Goal: Task Accomplishment & Management: Use online tool/utility

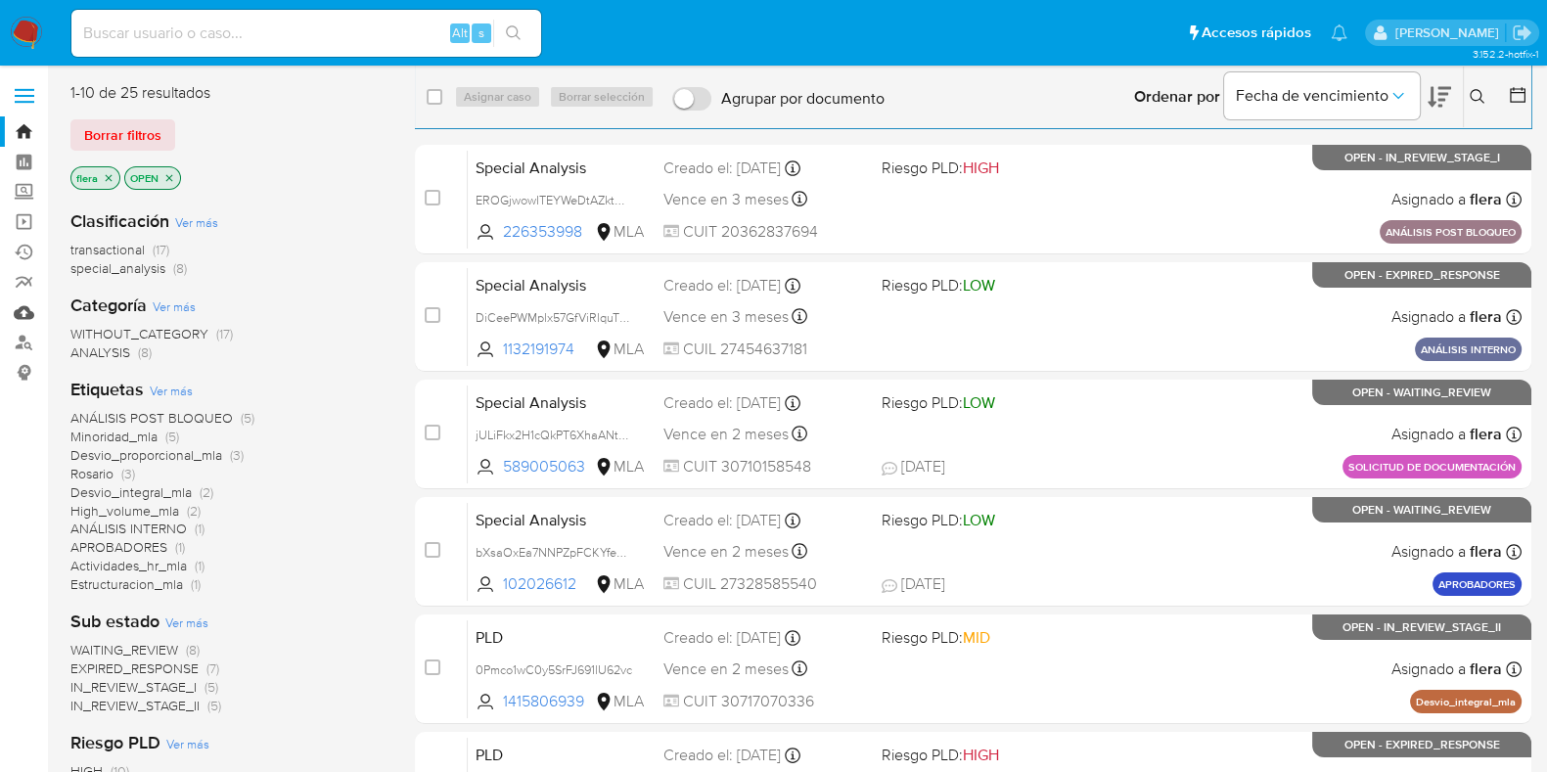
click at [24, 306] on link "Mulan" at bounding box center [116, 313] width 233 height 30
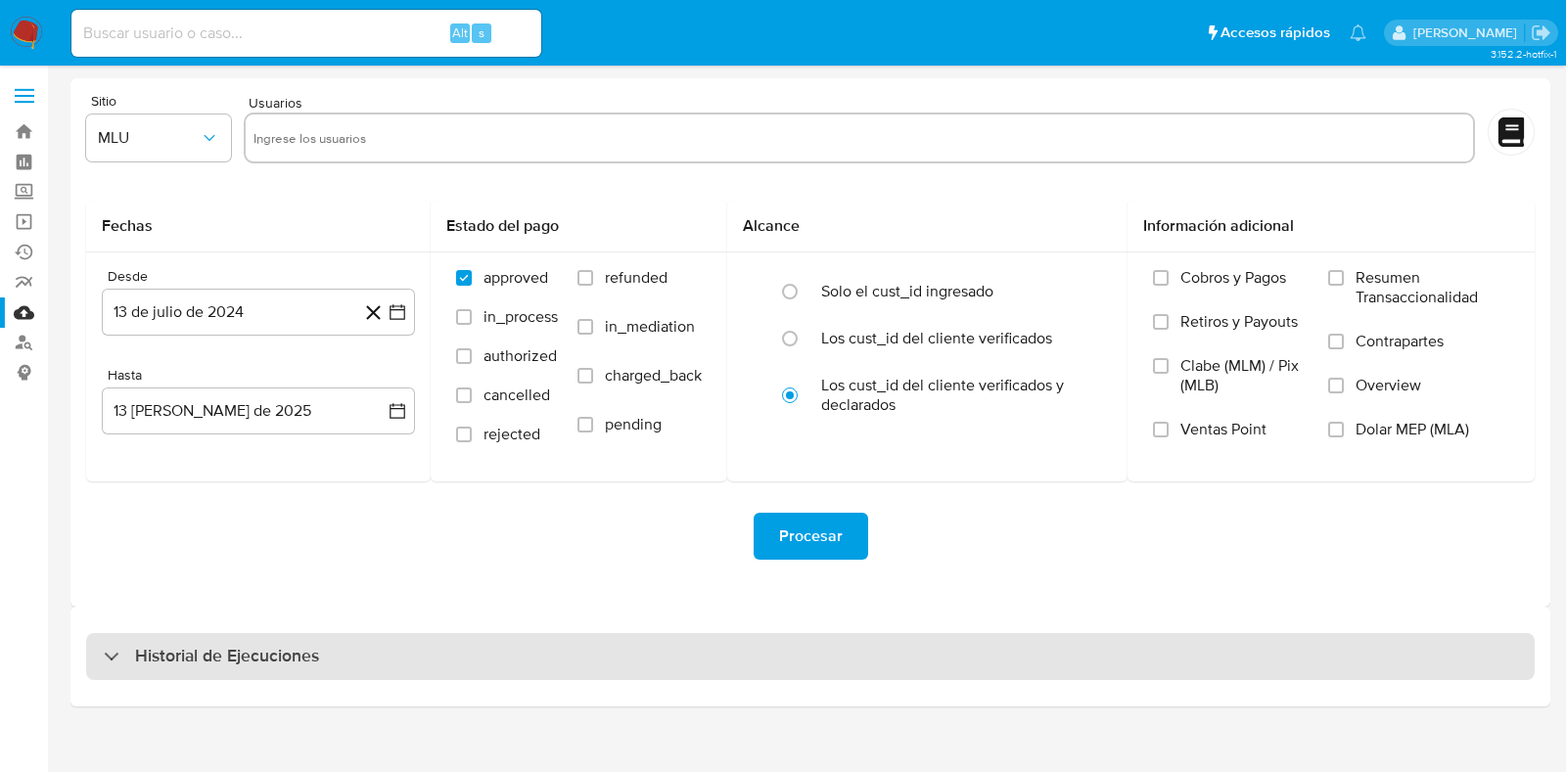
click at [167, 658] on h3 "Historial de Ejecuciones" at bounding box center [227, 656] width 184 height 23
select select "10"
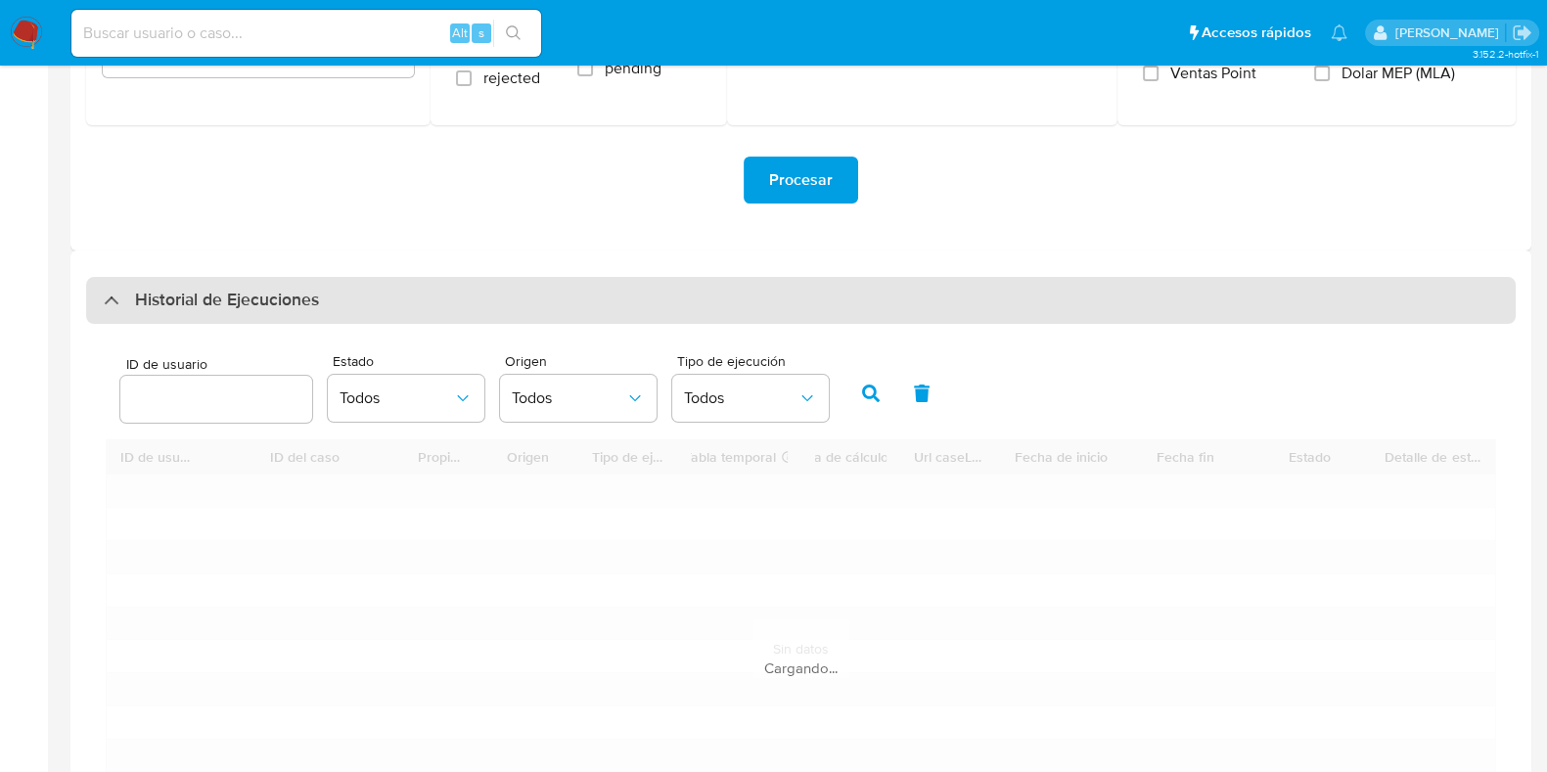
scroll to position [367, 0]
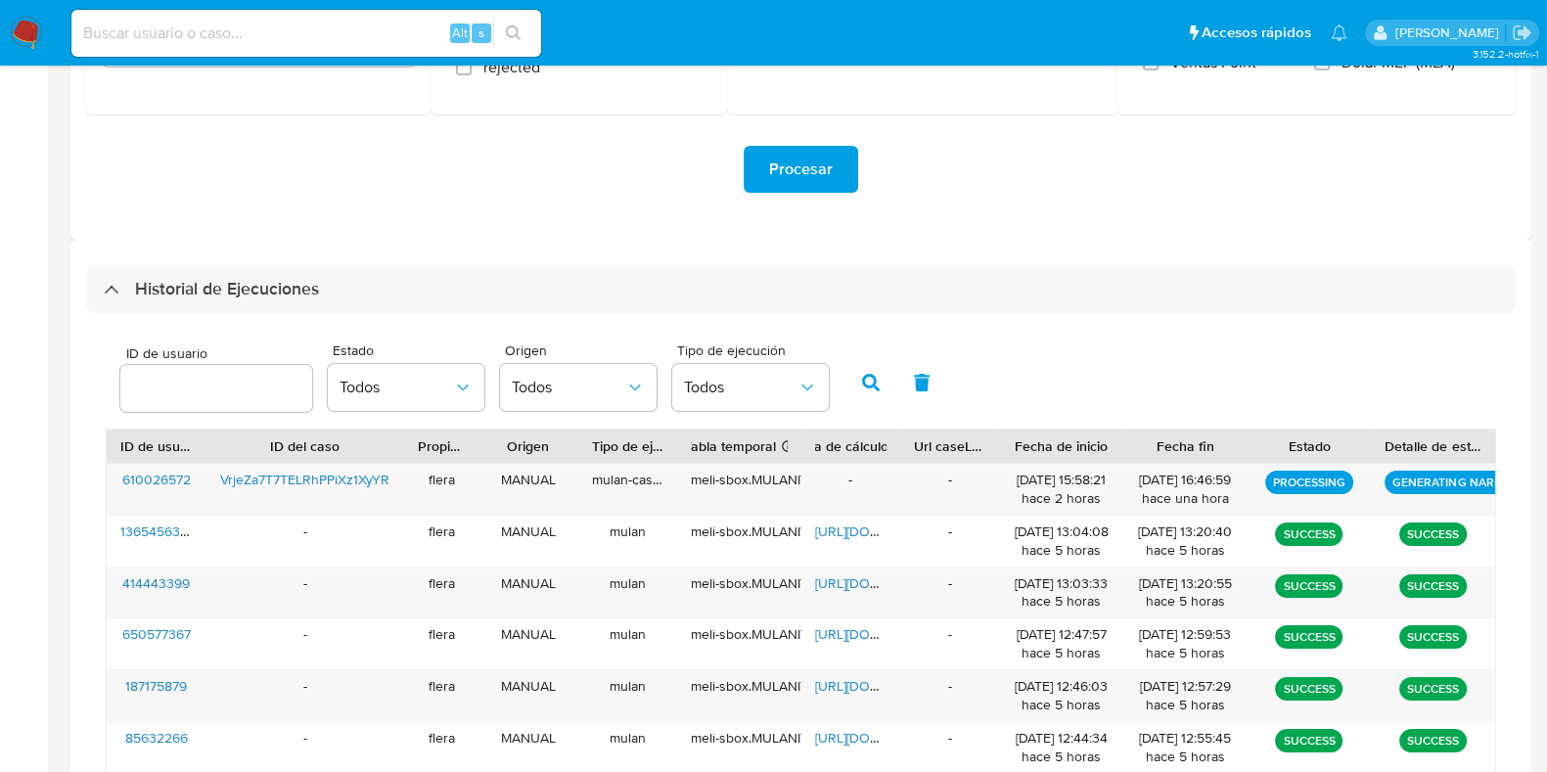
click at [168, 392] on input "number" at bounding box center [216, 388] width 192 height 25
type input "610026572"
click at [881, 374] on button "button" at bounding box center [871, 382] width 51 height 47
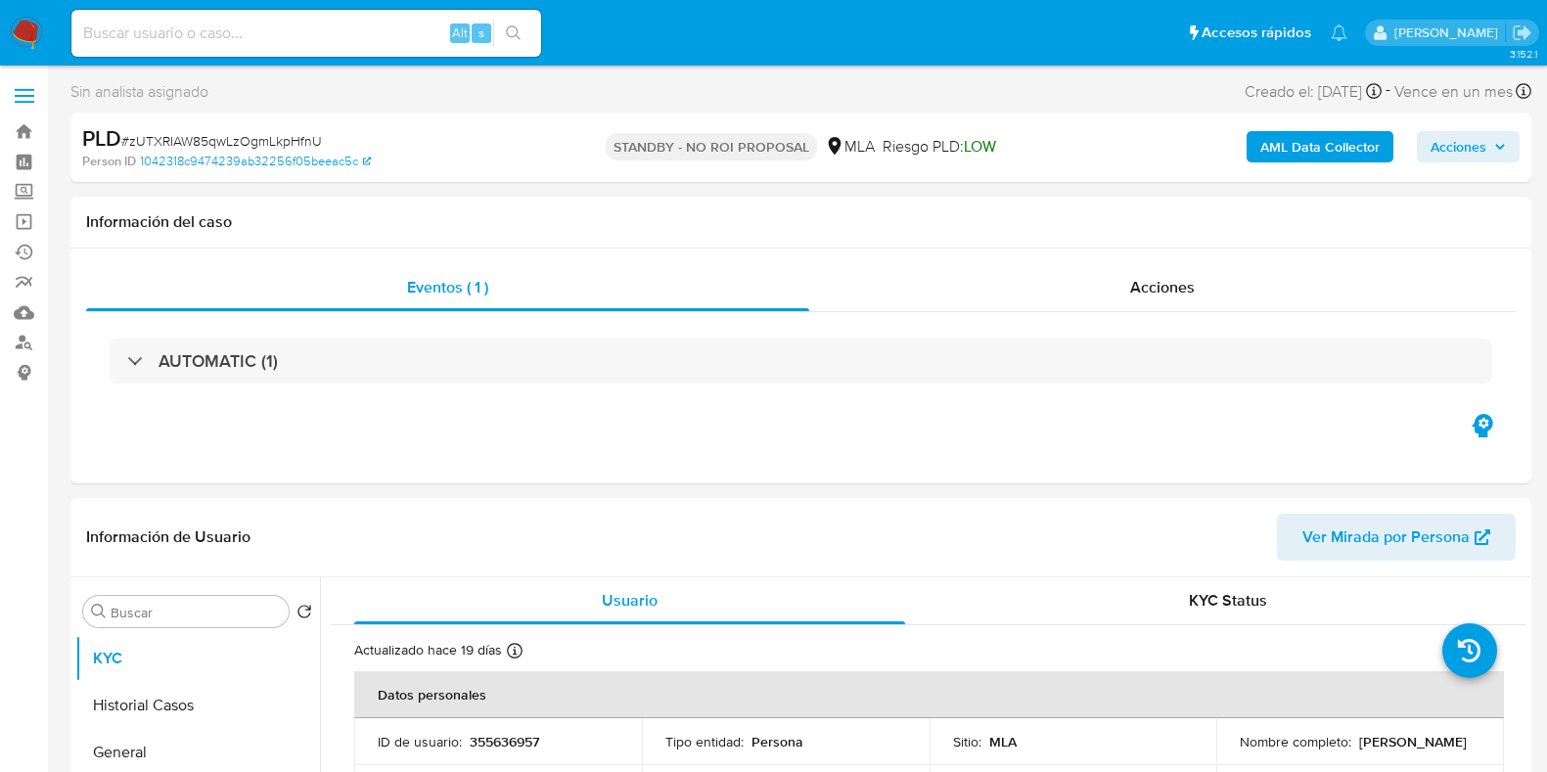
select select "10"
click at [258, 48] on div "Alt s" at bounding box center [306, 33] width 470 height 47
click at [261, 38] on input at bounding box center [306, 33] width 470 height 25
paste input "nl06iXu2AGloOR6wZc1F0qMb"
type input "nl06iXu2AGloOR6wZc1F0qMb"
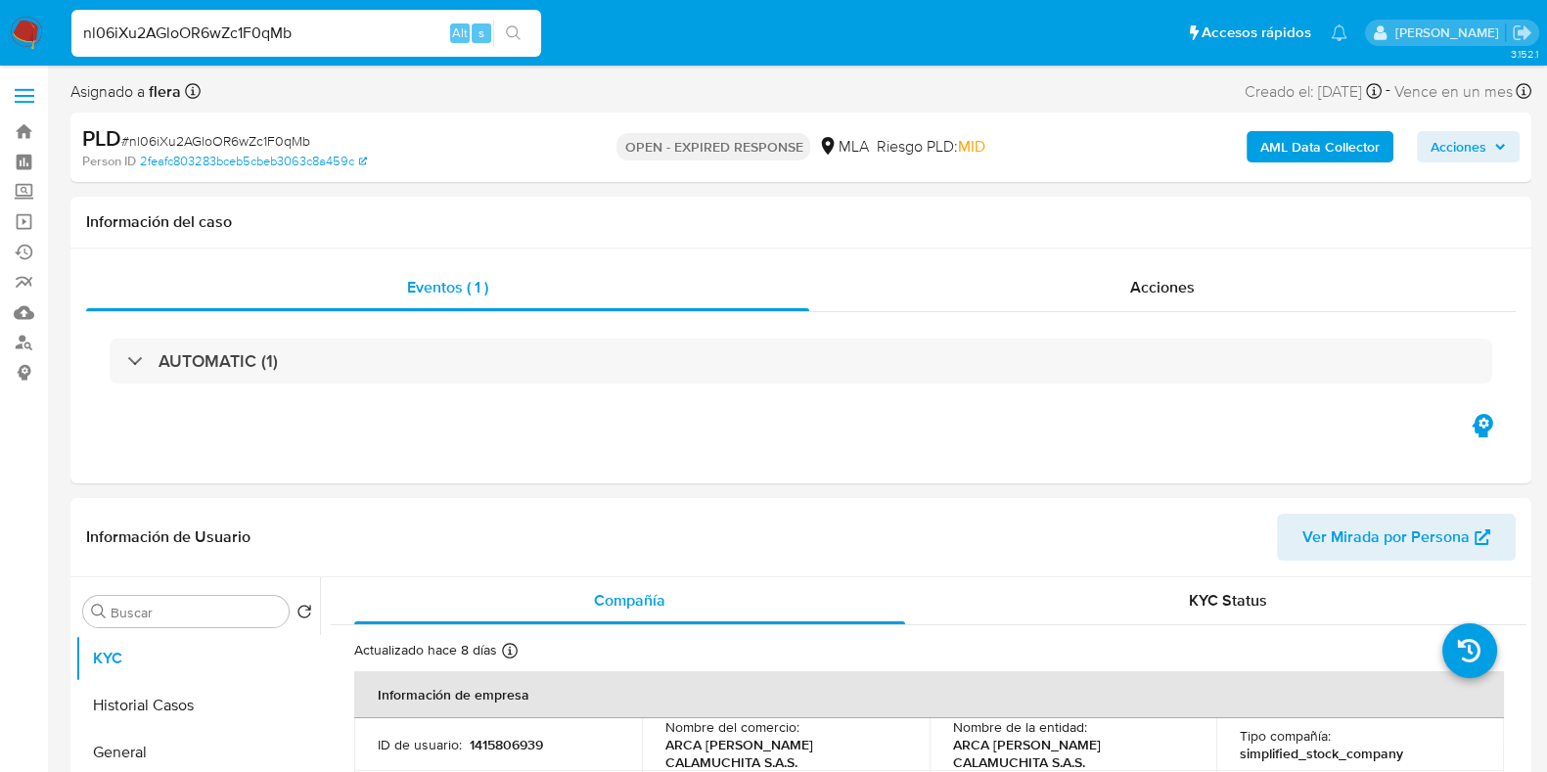
select select "10"
drag, startPoint x: 667, startPoint y: 750, endPoint x: 848, endPoint y: 751, distance: 181.1
click at [848, 751] on p "ARCA [PERSON_NAME] CALAMUCHITA S.A.S." at bounding box center [782, 753] width 233 height 35
copy p "ARCA [PERSON_NAME]"
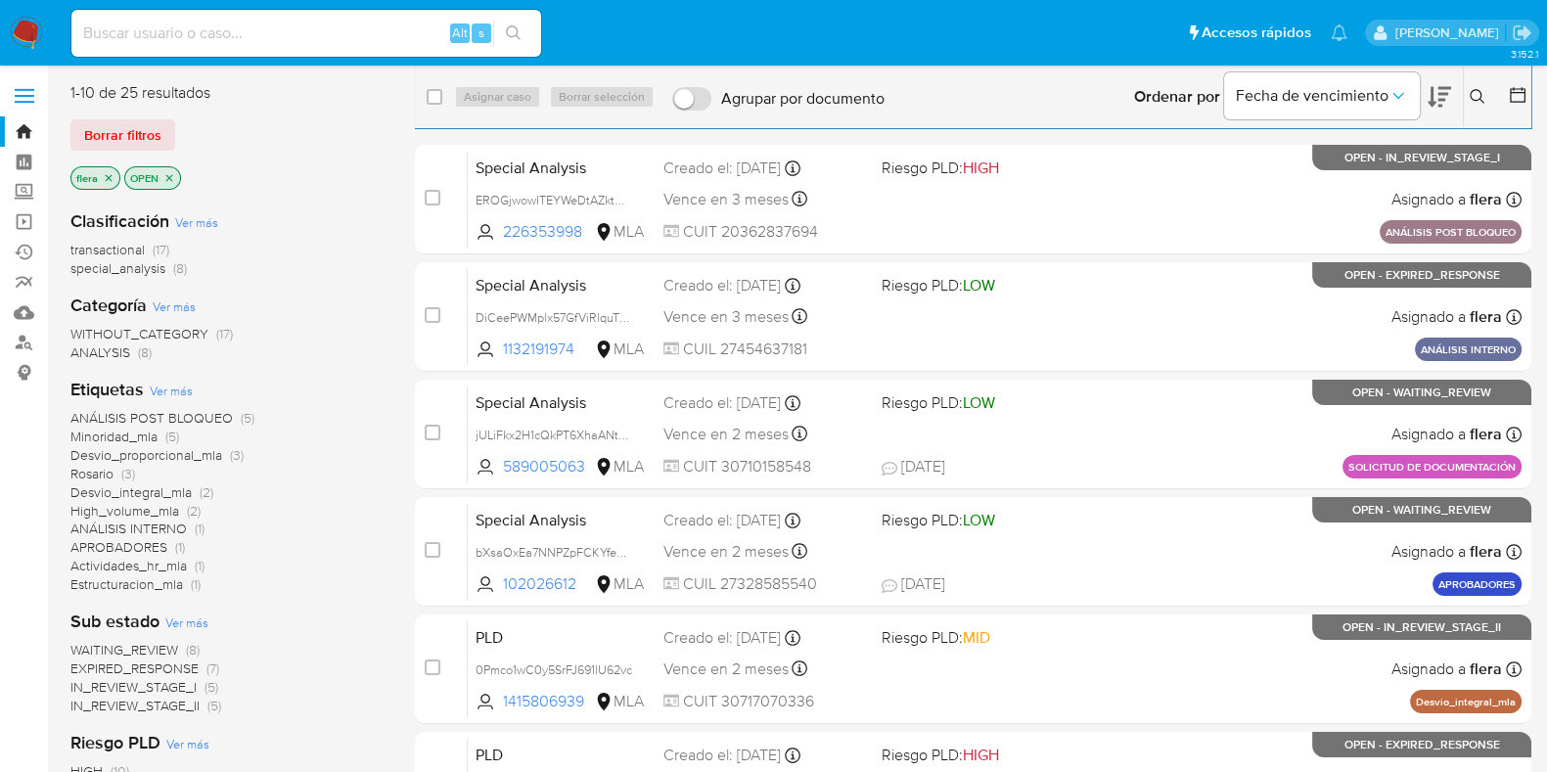
click at [1476, 94] on icon at bounding box center [1478, 97] width 16 height 16
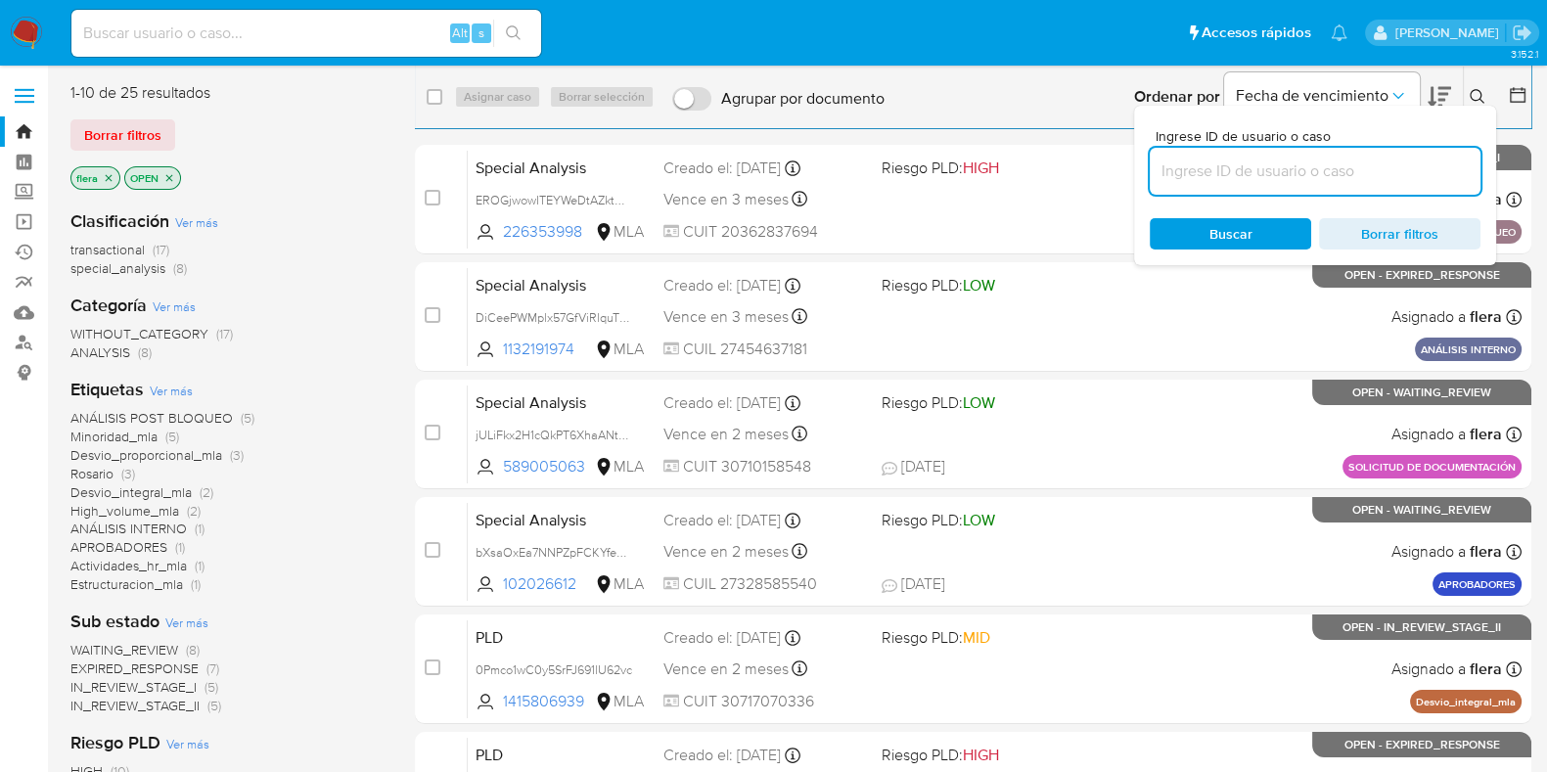
click at [1253, 175] on input at bounding box center [1315, 171] width 331 height 25
type input "tDWvBsRJT6FLmVmRkR3Y3wVT"
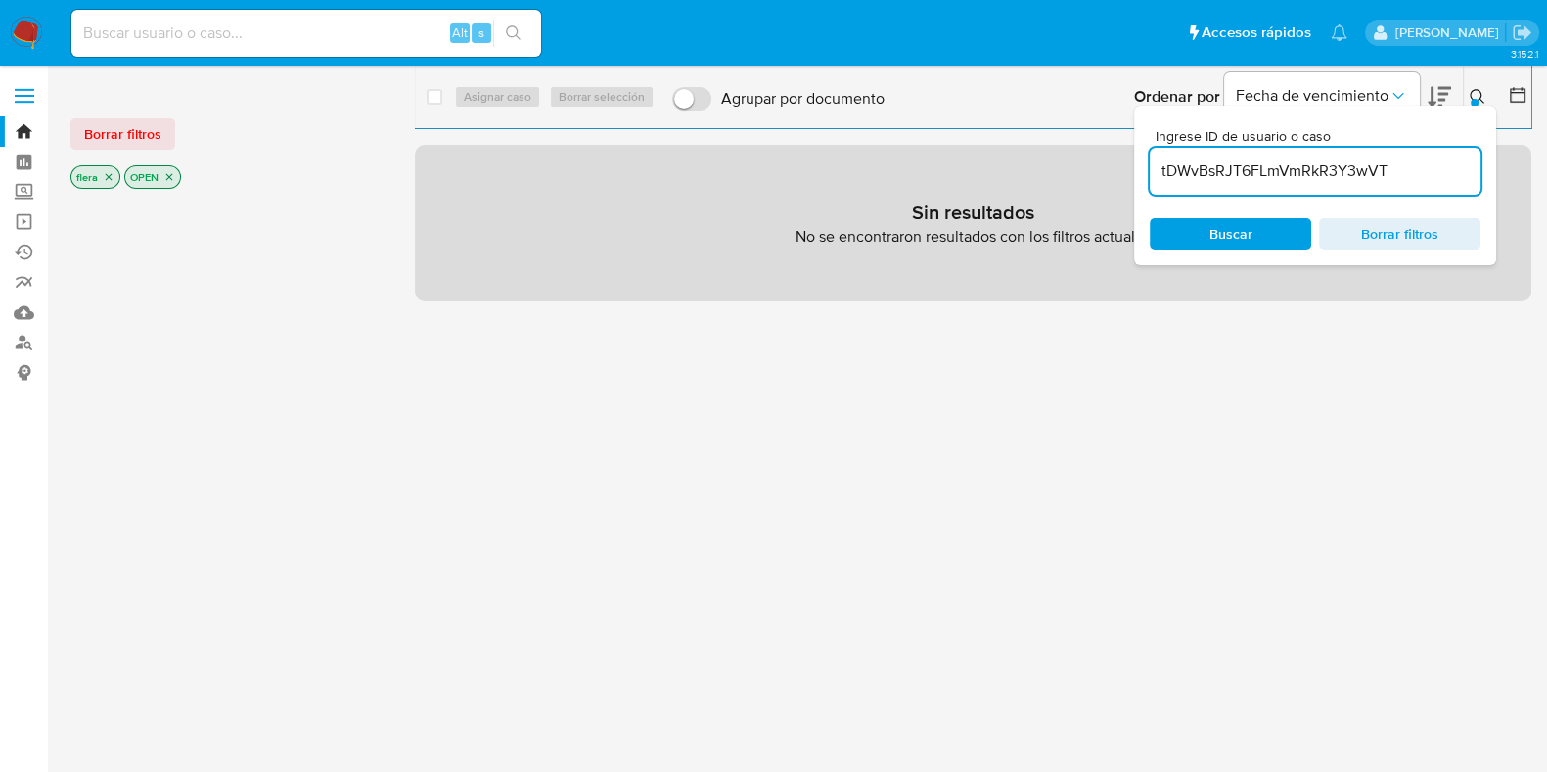
click at [167, 180] on icon "close-filter" at bounding box center [169, 177] width 12 height 12
click at [108, 174] on icon "close-filter" at bounding box center [109, 177] width 12 height 12
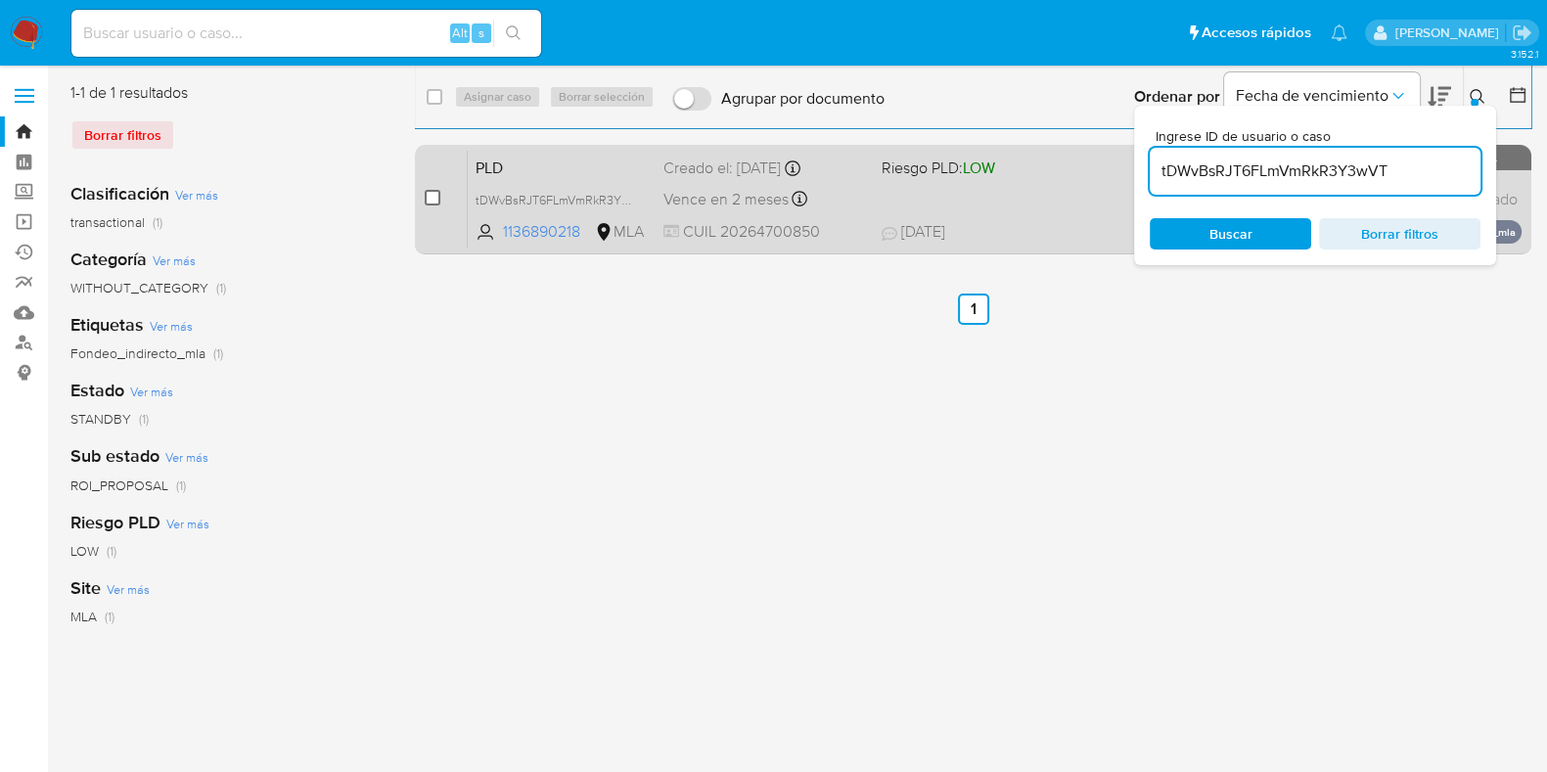
click at [435, 198] on input "checkbox" at bounding box center [433, 198] width 16 height 16
checkbox input "true"
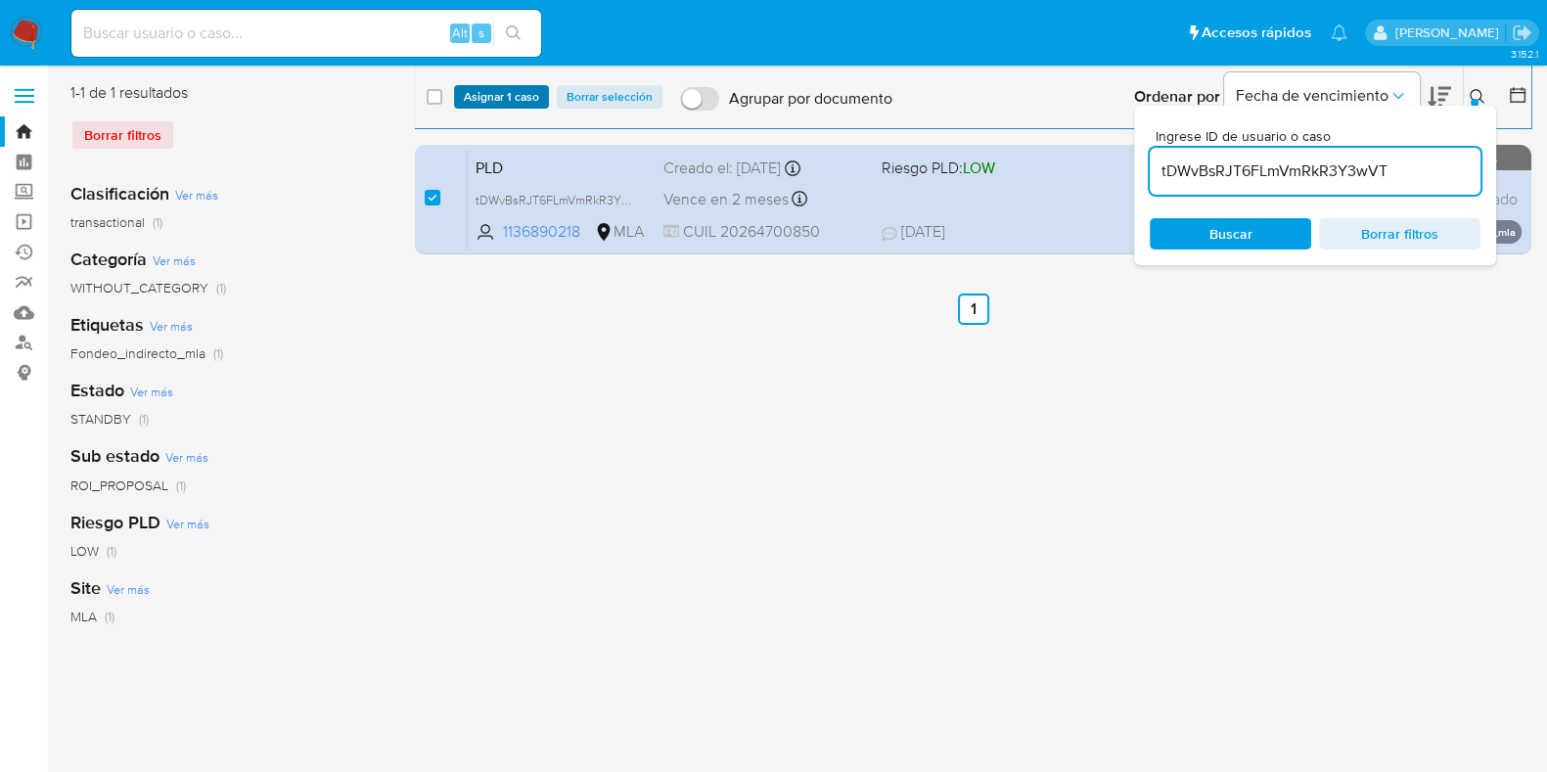
click at [522, 101] on span "Asignar 1 caso" at bounding box center [501, 97] width 75 height 20
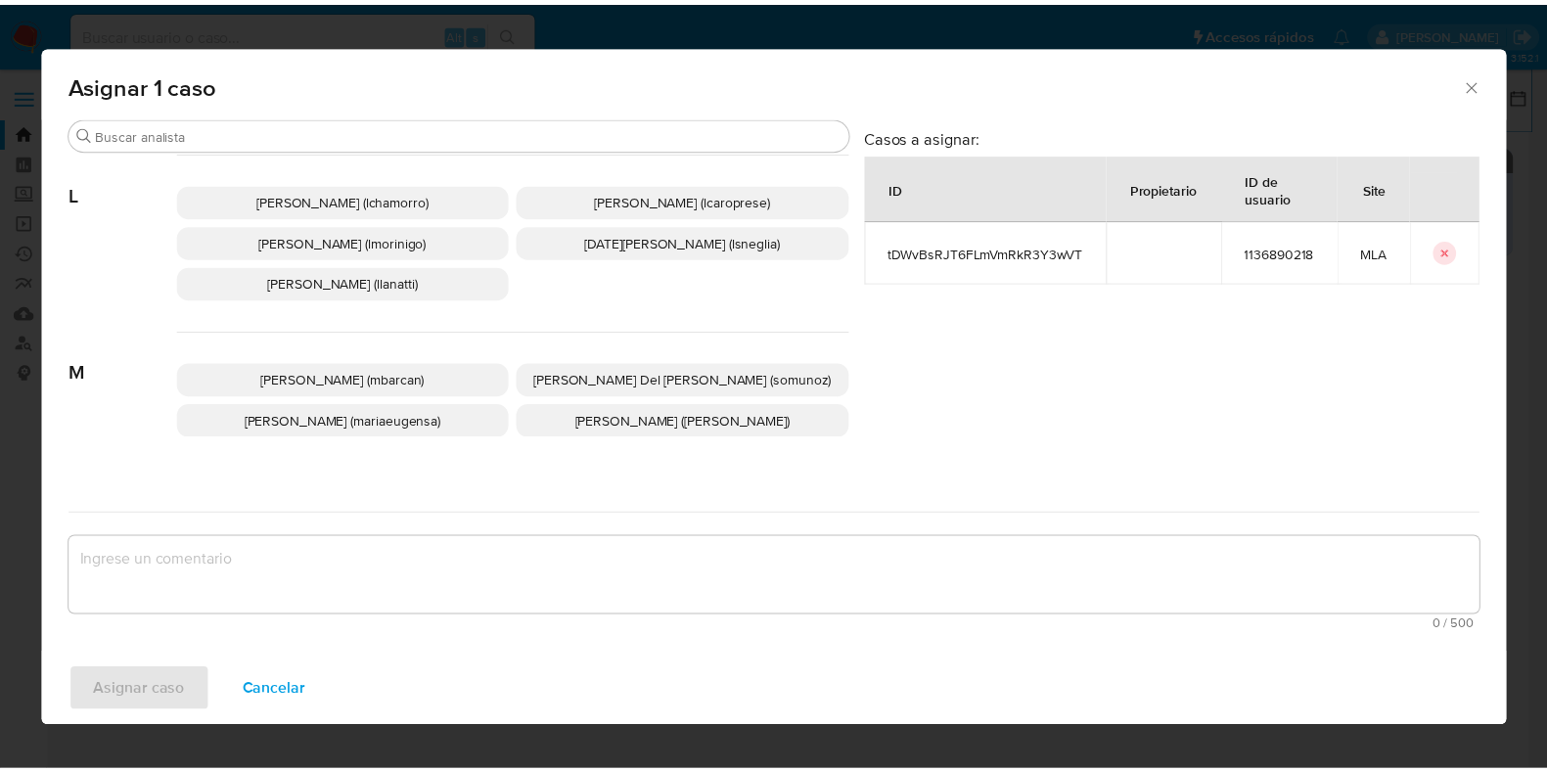
scroll to position [1101, 0]
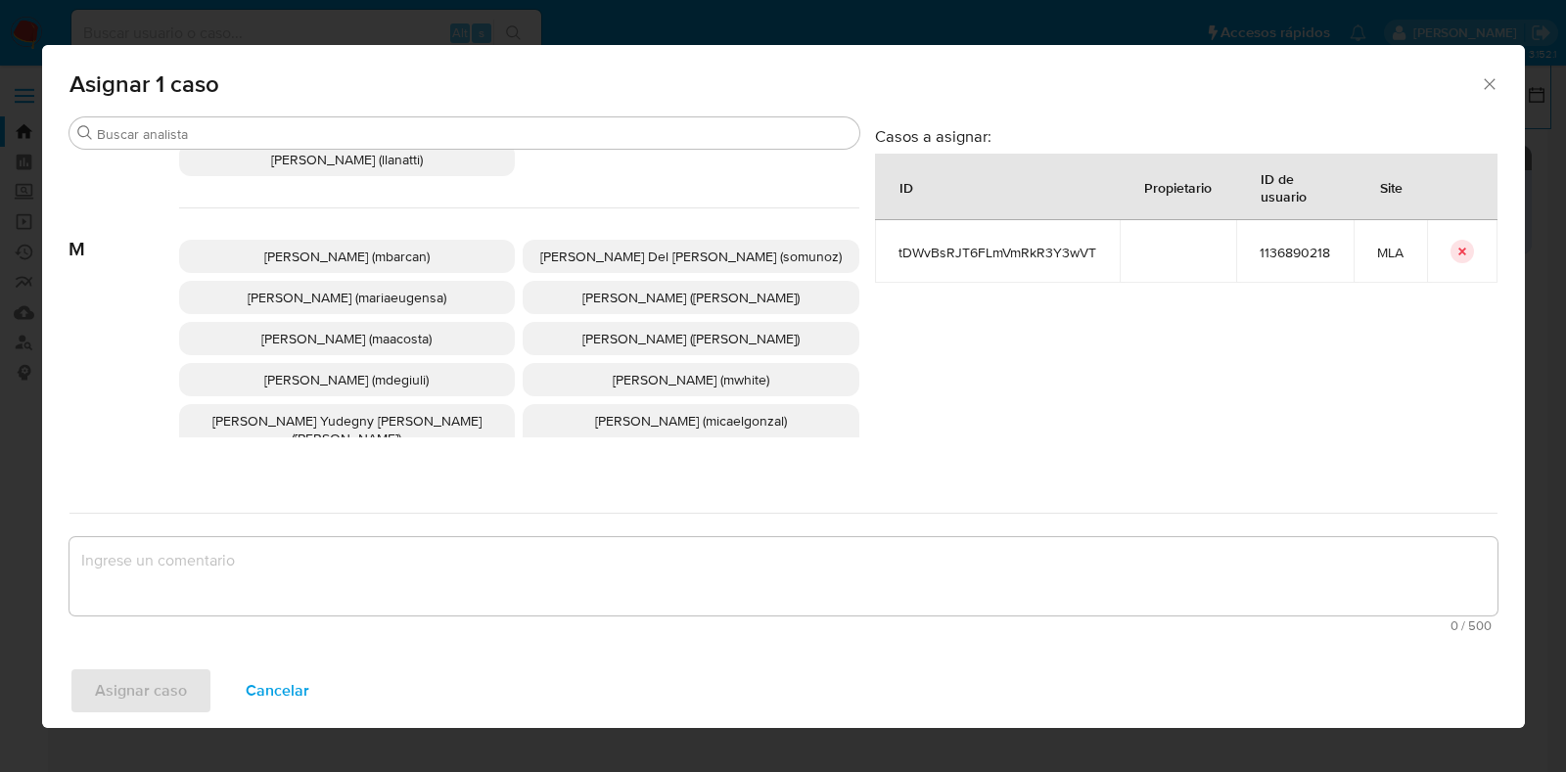
click at [395, 297] on span "Maria Eugenia Sanchez (mariaeugensa)" at bounding box center [347, 298] width 199 height 20
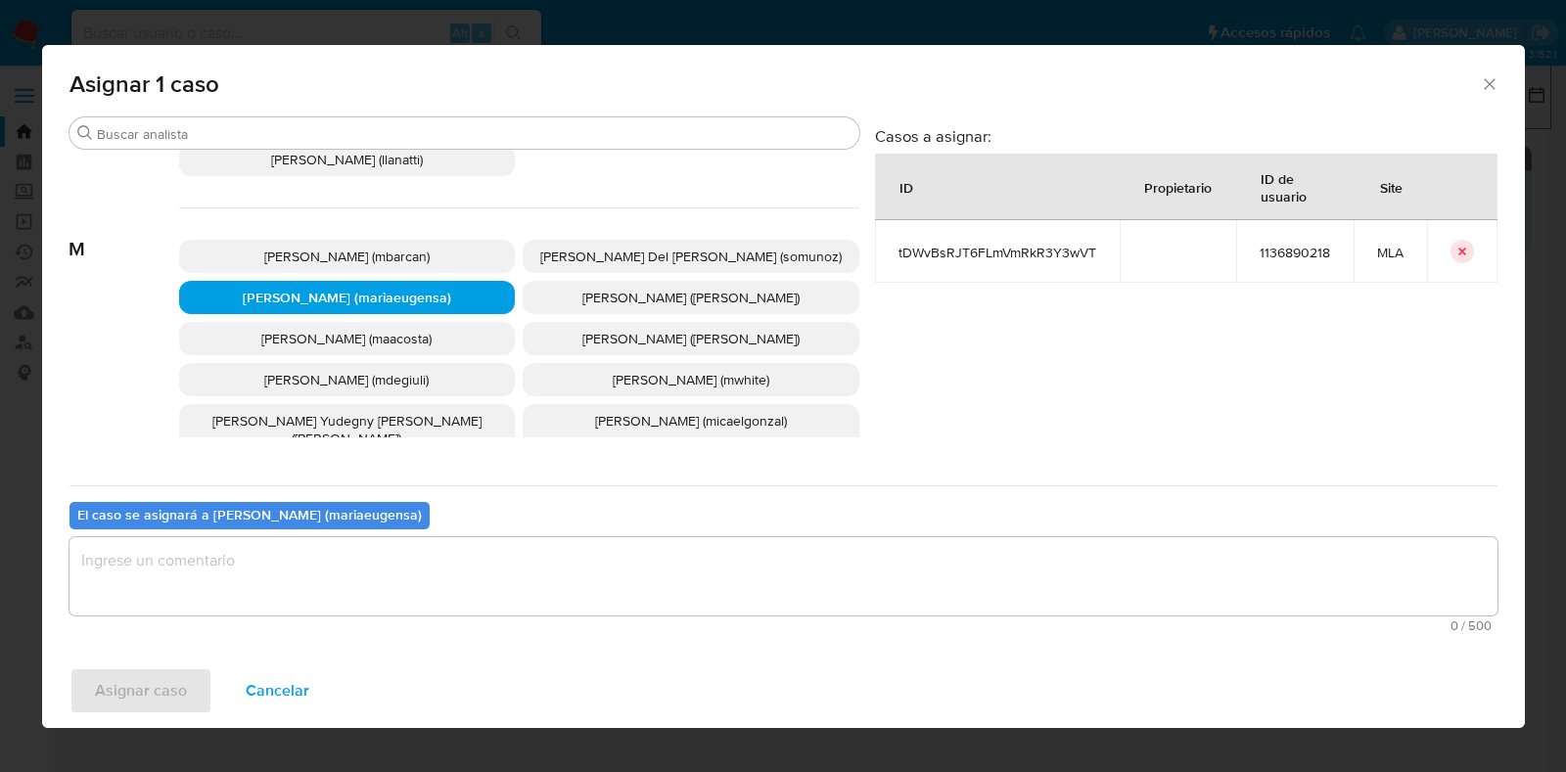
click at [328, 597] on textarea "assign-modal" at bounding box center [783, 576] width 1428 height 78
click at [118, 699] on span "Asignar caso" at bounding box center [141, 690] width 92 height 43
